Goal: Task Accomplishment & Management: Manage account settings

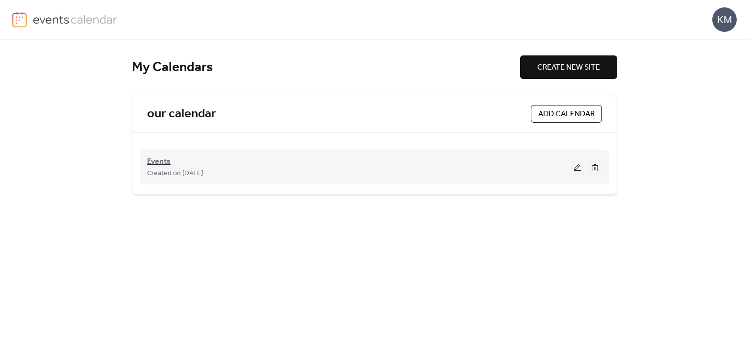
click at [156, 160] on span "Events" at bounding box center [159, 162] width 24 height 12
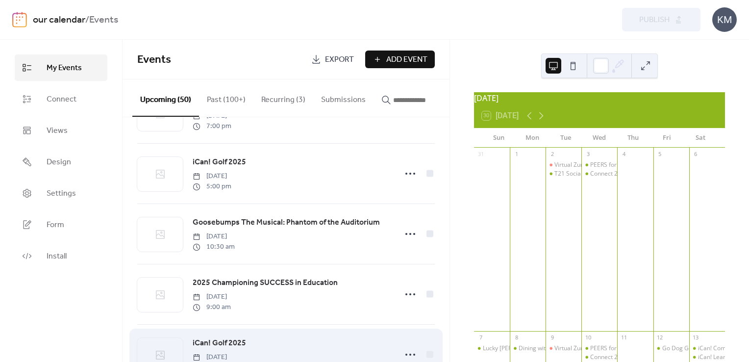
scroll to position [1275, 0]
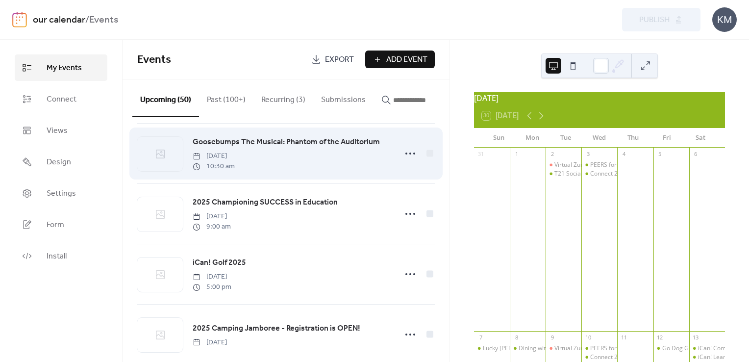
click at [345, 143] on span "Goosebumps The Musical: Phantom of the Auditorium" at bounding box center [286, 142] width 187 height 12
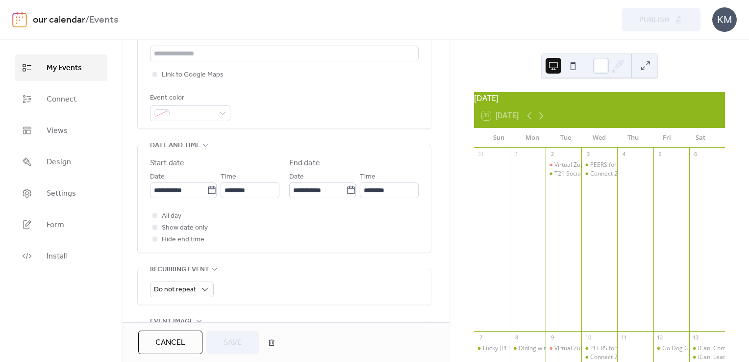
scroll to position [245, 0]
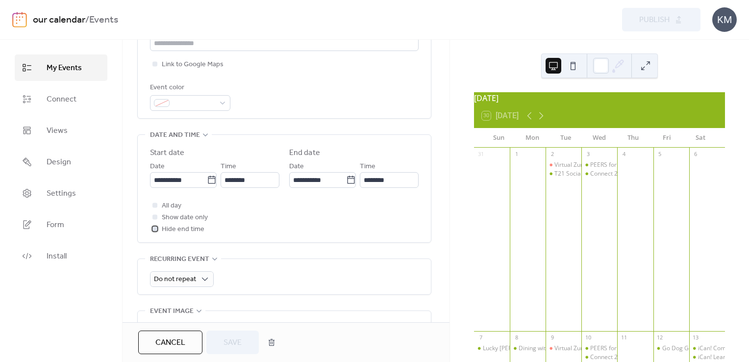
click at [154, 227] on icon at bounding box center [154, 228] width 3 height 3
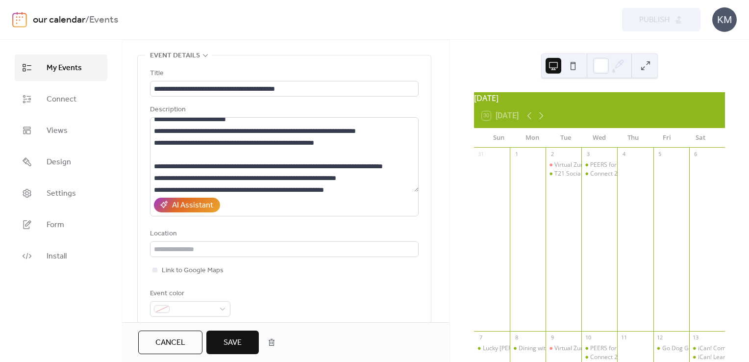
scroll to position [0, 0]
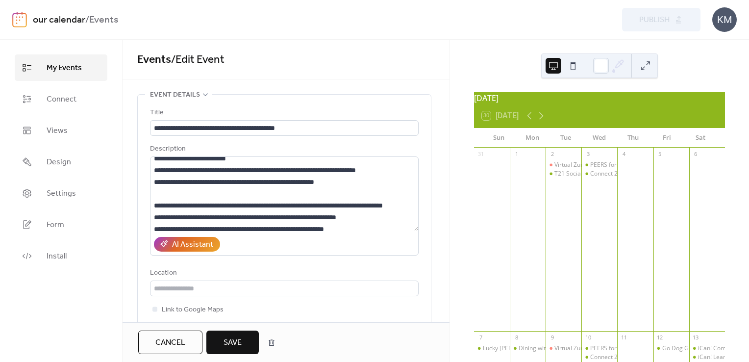
click at [242, 338] on button "Save" at bounding box center [232, 342] width 52 height 24
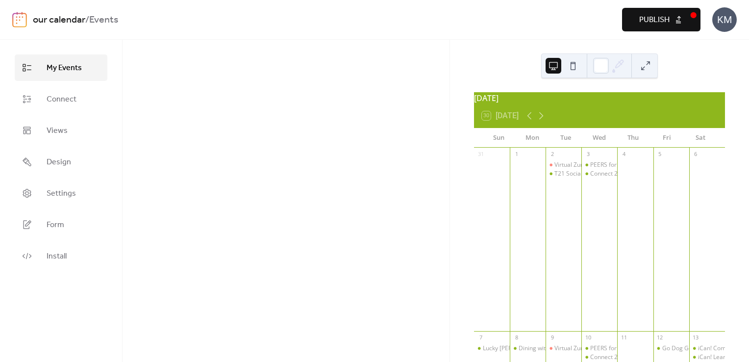
click at [652, 23] on span "Publish" at bounding box center [654, 20] width 30 height 12
